Goal: Information Seeking & Learning: Find specific page/section

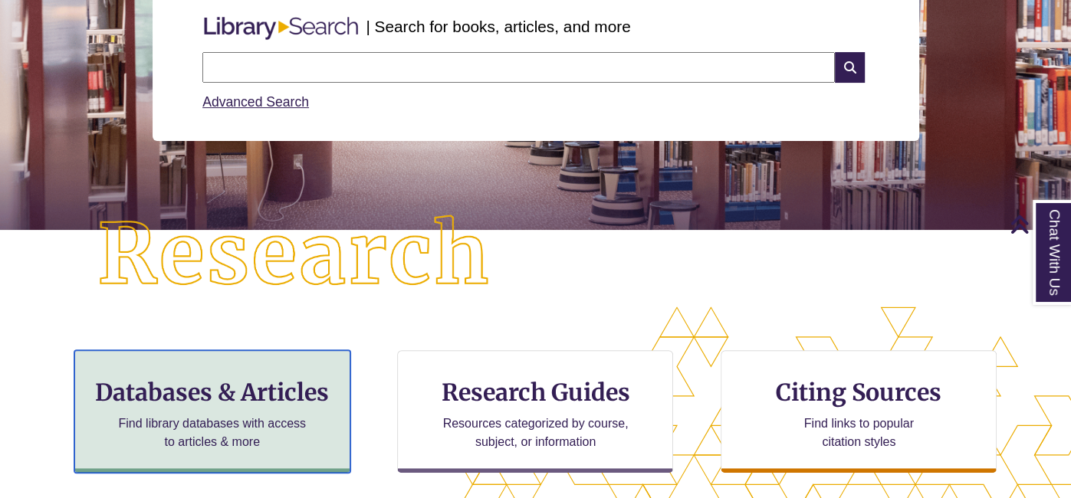
click at [166, 411] on div "Databases & Articles Find library databases with access to articles & more" at bounding box center [212, 411] width 276 height 123
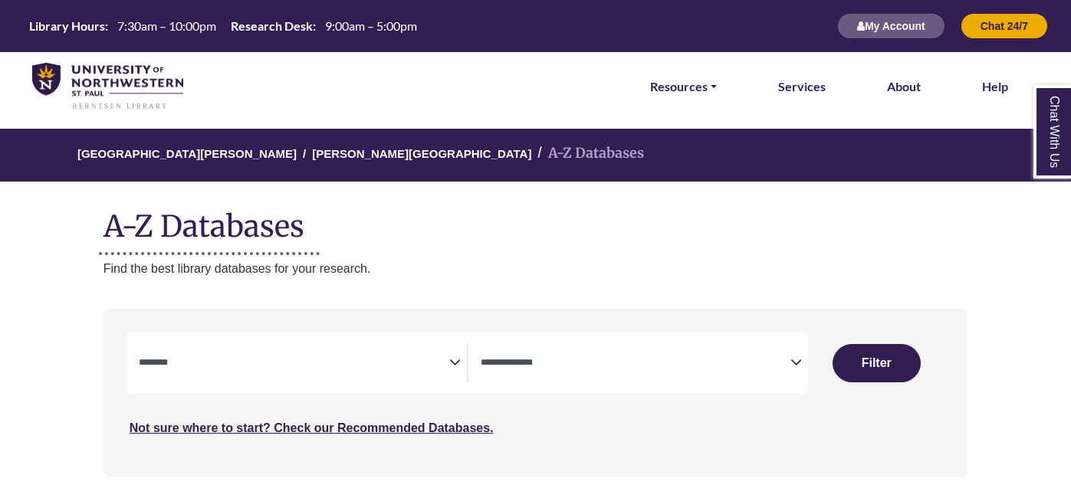
select select "Database Subject Filter"
select select "Database Types Filter"
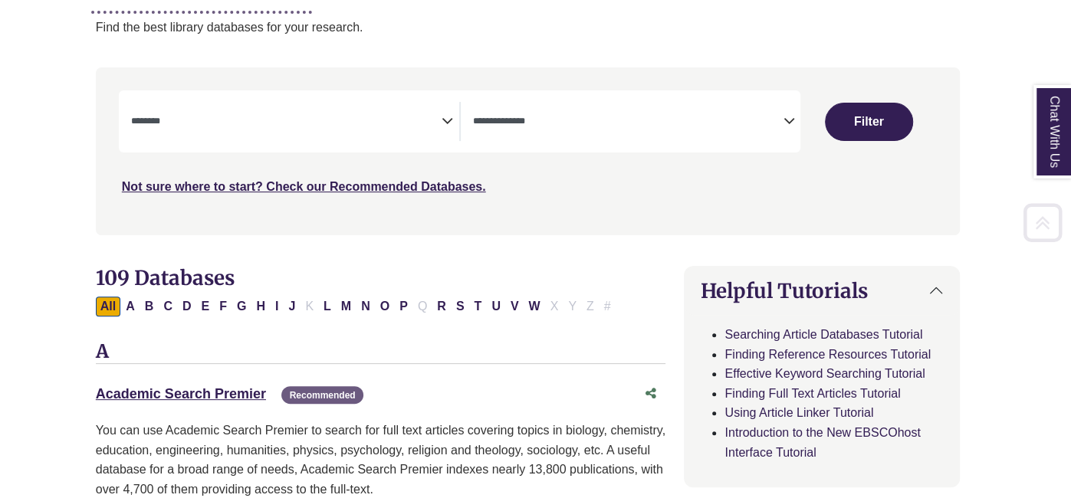
scroll to position [249, 8]
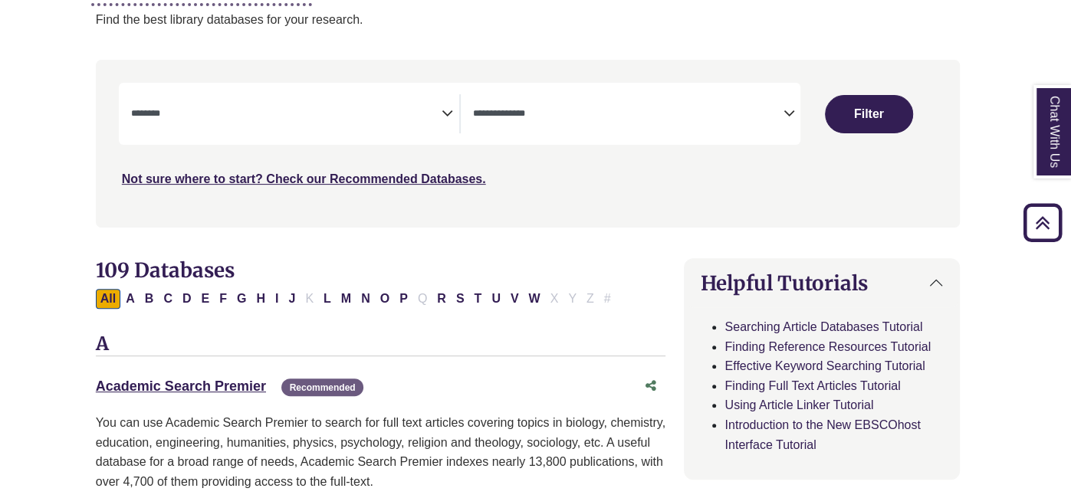
click at [212, 394] on div "Academic Search Premier This link opens in a new window Recommended" at bounding box center [366, 387] width 540 height 22
click at [191, 383] on link "Academic Search Premier This link opens in a new window" at bounding box center [181, 386] width 170 height 15
